Goal: Task Accomplishment & Management: Manage account settings

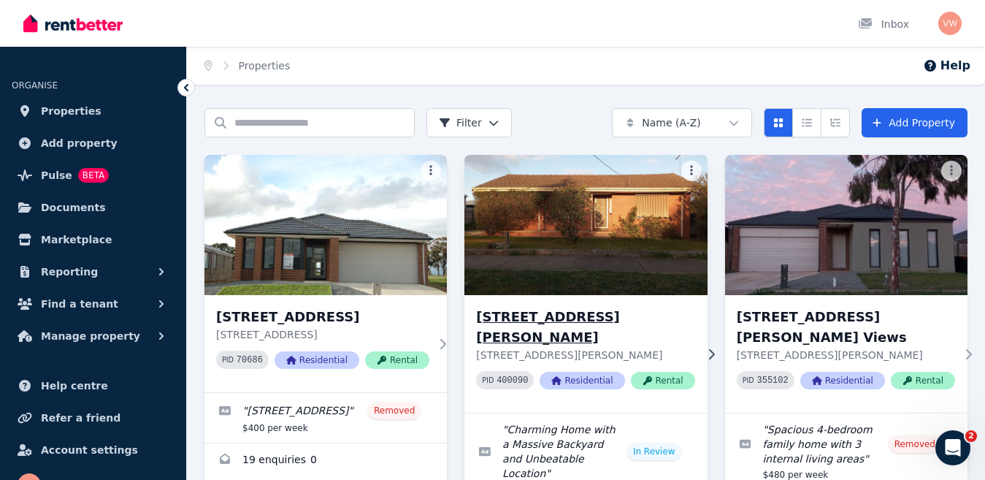
click at [583, 318] on h3 "38 Coburns Rd, Melton South" at bounding box center [585, 327] width 218 height 41
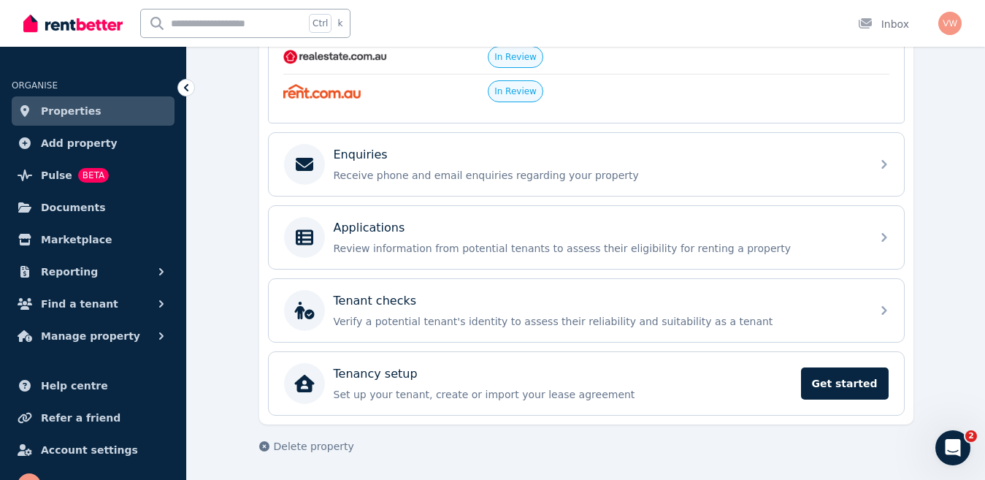
scroll to position [83, 0]
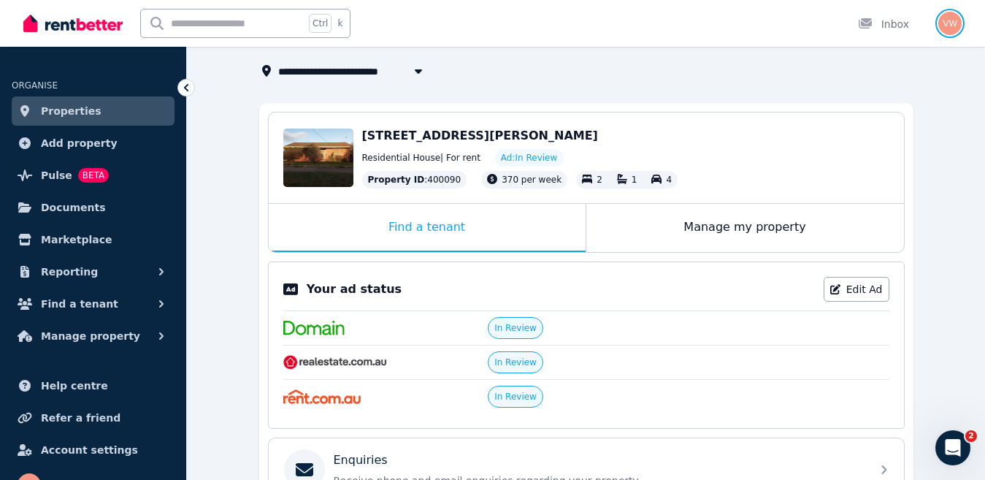
click at [953, 26] on img "button" at bounding box center [949, 23] width 23 height 23
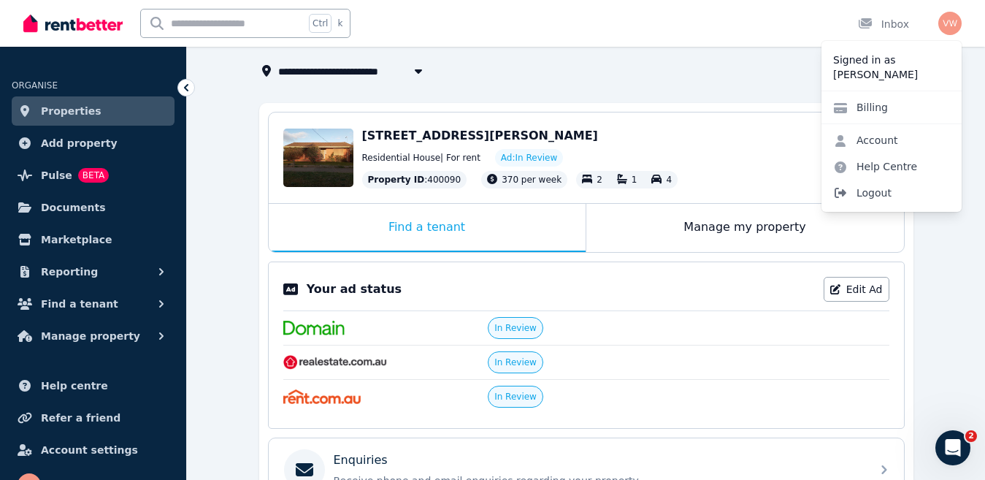
click at [886, 199] on span "Logout" at bounding box center [891, 193] width 140 height 26
